Goal: Information Seeking & Learning: Learn about a topic

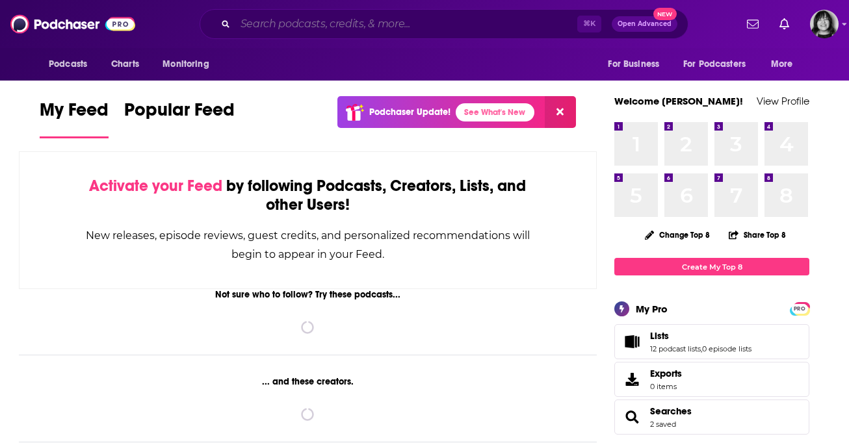
click at [394, 29] on input "Search podcasts, credits, & more..." at bounding box center [406, 24] width 342 height 21
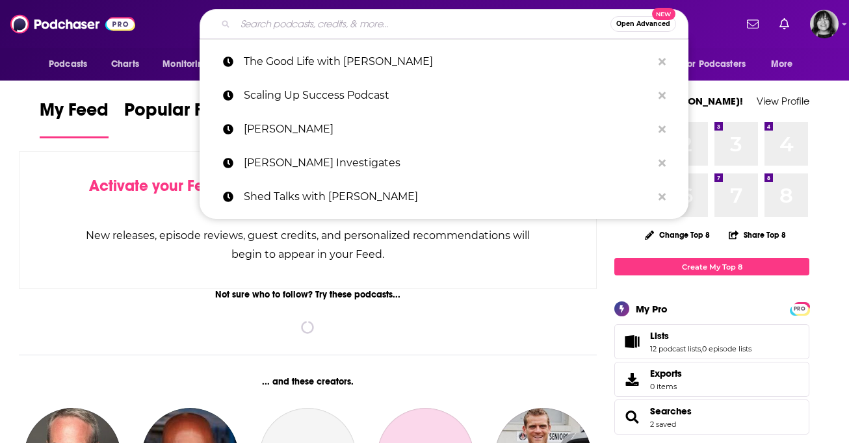
paste input "The Good Life with [PERSON_NAME]"
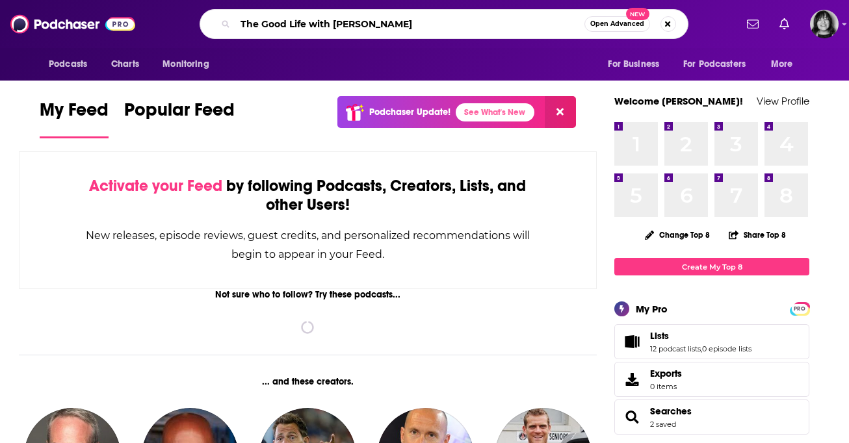
type input "The Good Life with [PERSON_NAME]"
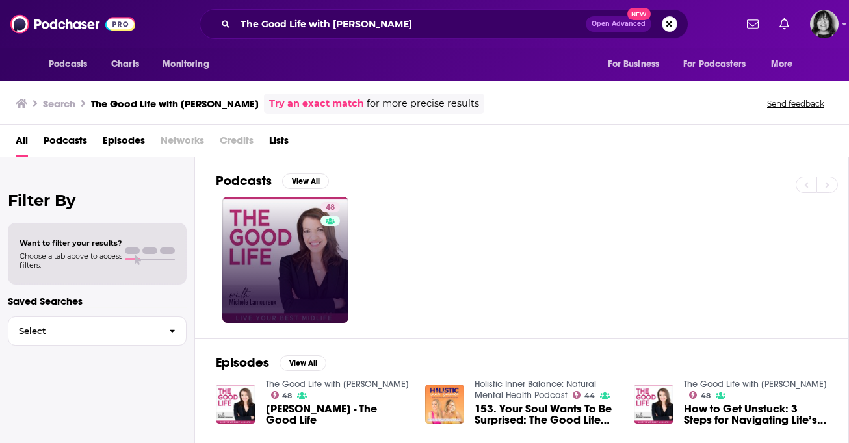
click at [272, 213] on link "48" at bounding box center [285, 260] width 126 height 126
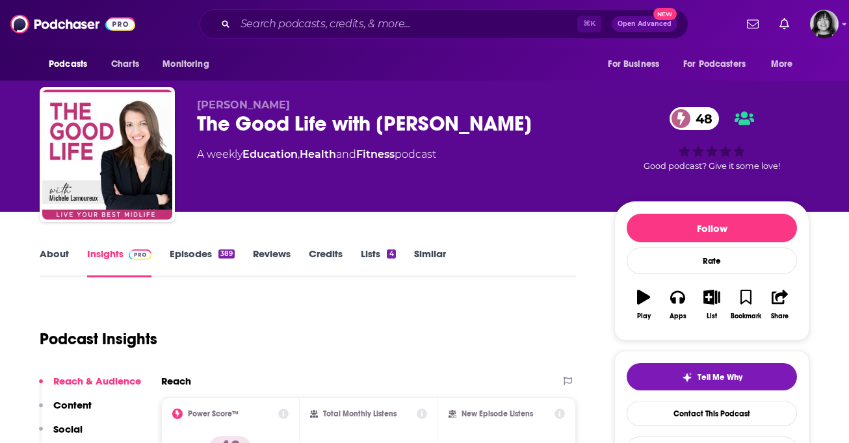
click at [327, 121] on div "The Good Life with [PERSON_NAME] 48" at bounding box center [395, 123] width 396 height 25
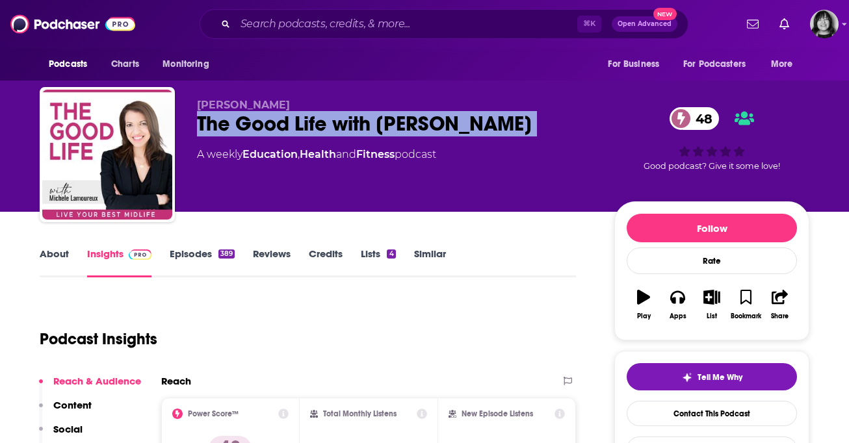
click at [327, 121] on div "The Good Life with [PERSON_NAME] 48" at bounding box center [395, 123] width 396 height 25
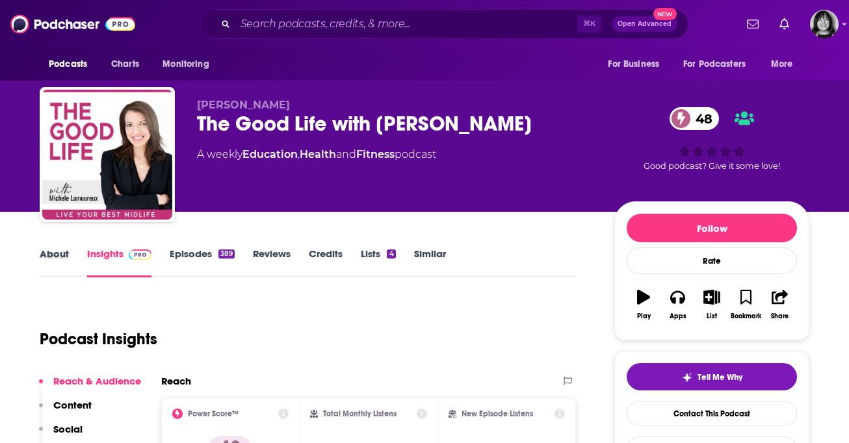
click at [77, 252] on div "About" at bounding box center [63, 263] width 47 height 30
click at [62, 256] on link "About" at bounding box center [54, 263] width 29 height 30
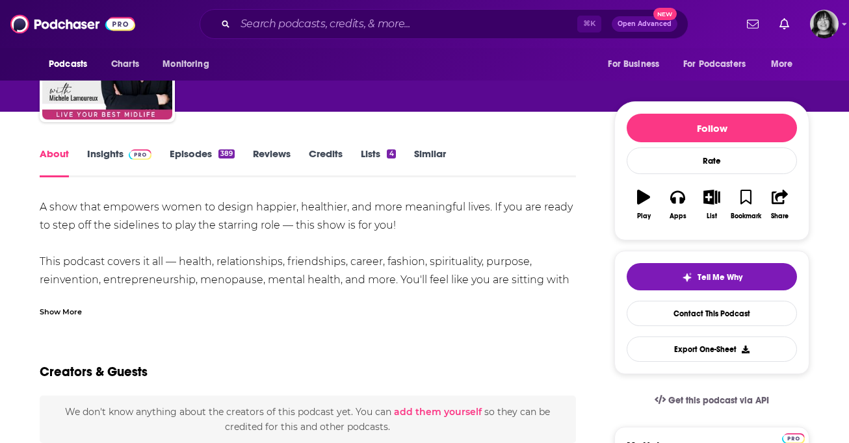
scroll to position [115, 0]
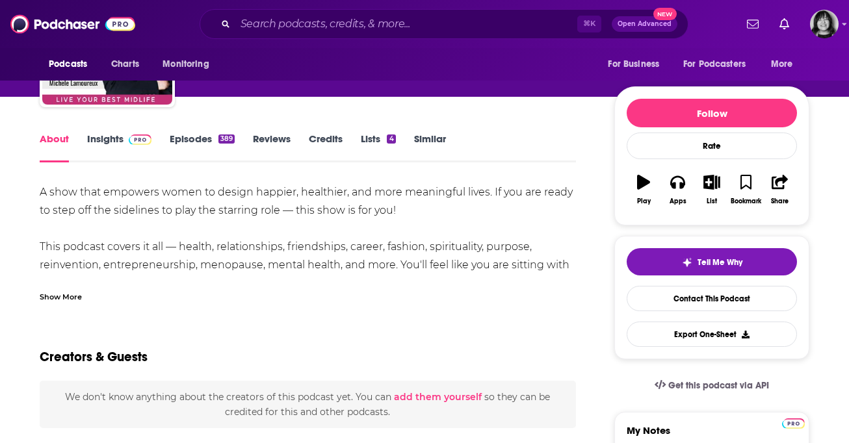
click at [74, 298] on div "Show More" at bounding box center [61, 296] width 42 height 12
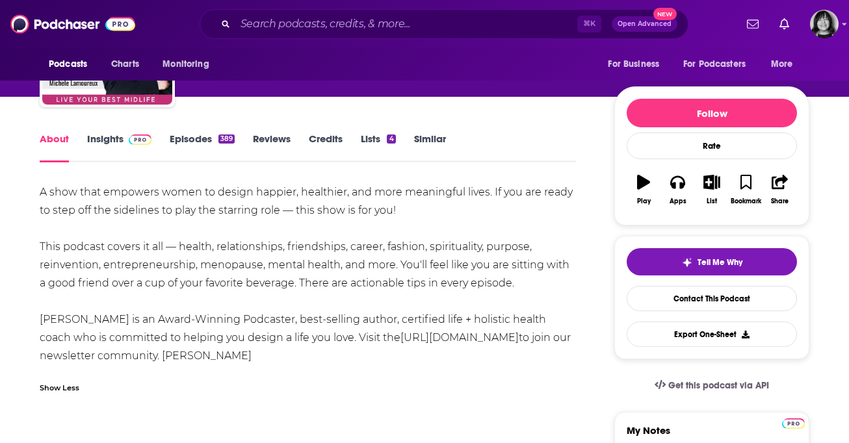
scroll to position [132, 0]
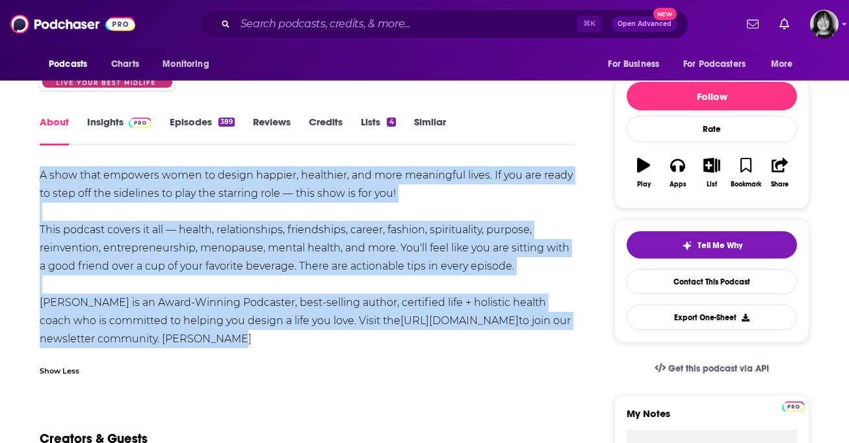
drag, startPoint x: 232, startPoint y: 335, endPoint x: 38, endPoint y: 179, distance: 248.2
copy div "A show that empowers women to design happier, healthier, and more meaningful li…"
